Goal: Find specific page/section: Find specific page/section

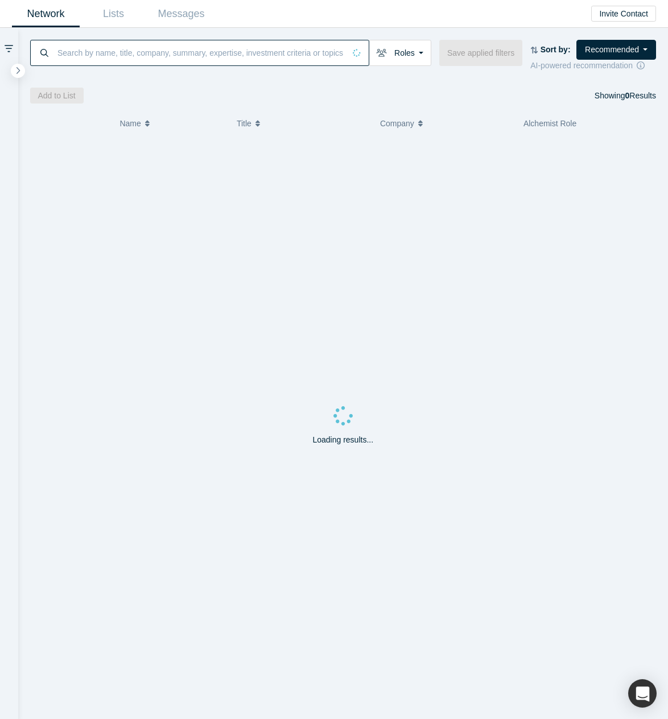
click at [245, 53] on input at bounding box center [200, 52] width 288 height 27
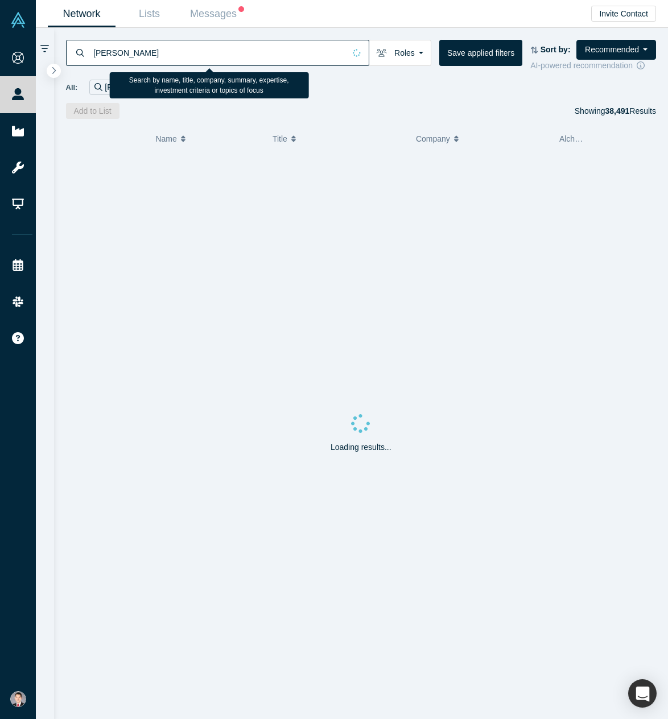
type input "[PERSON_NAME]"
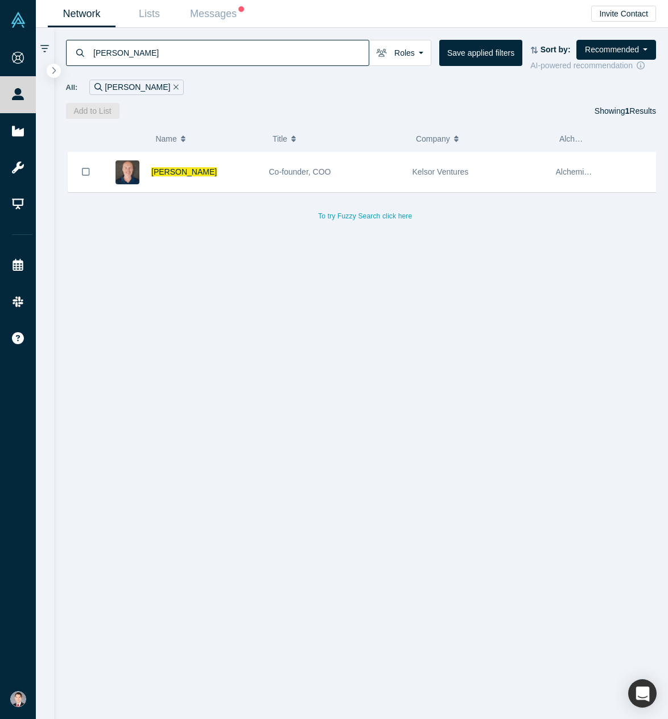
click at [266, 251] on div "[PERSON_NAME] Co-founder, COO Kelsor Ventures Alchemist, [PERSON_NAME], Angel T…" at bounding box center [365, 440] width 599 height 576
